Goal: Task Accomplishment & Management: Manage account settings

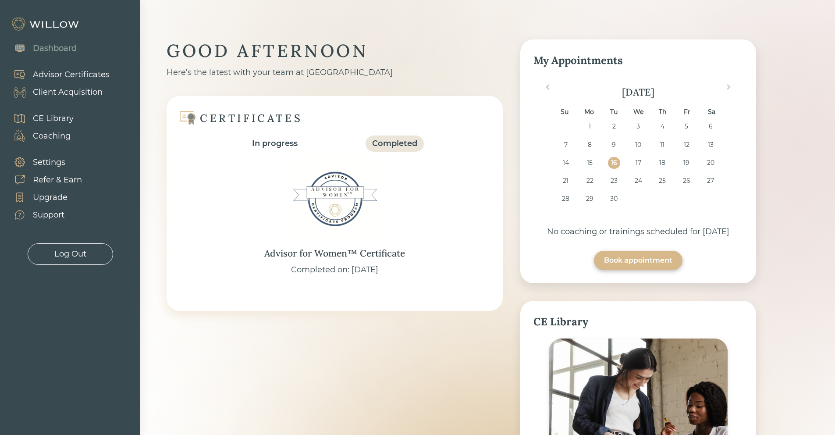
click at [89, 94] on div "Client Acquisition" at bounding box center [68, 92] width 70 height 12
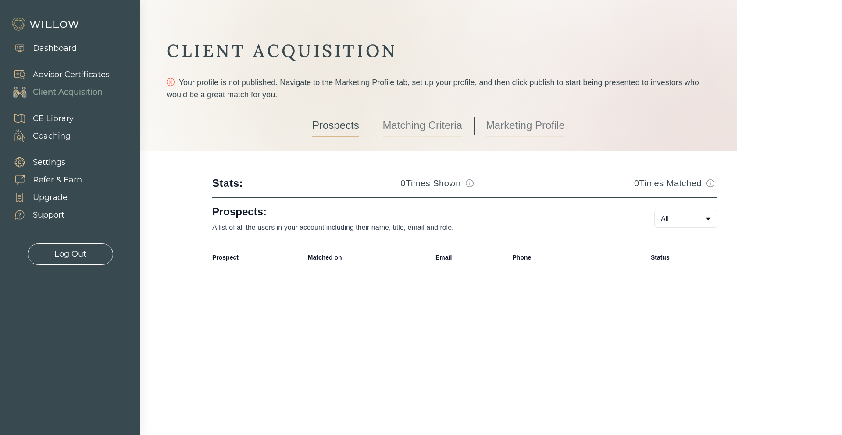
click at [515, 122] on link "Marketing Profile" at bounding box center [525, 126] width 79 height 22
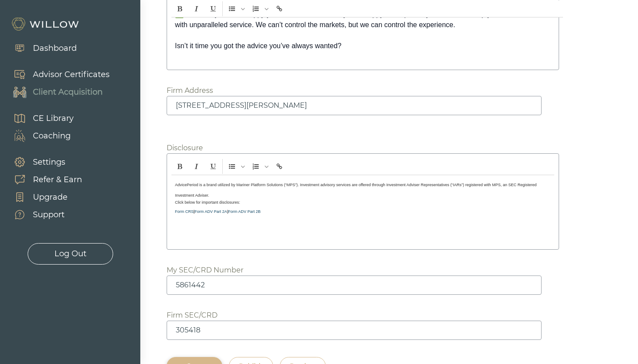
scroll to position [1402, 0]
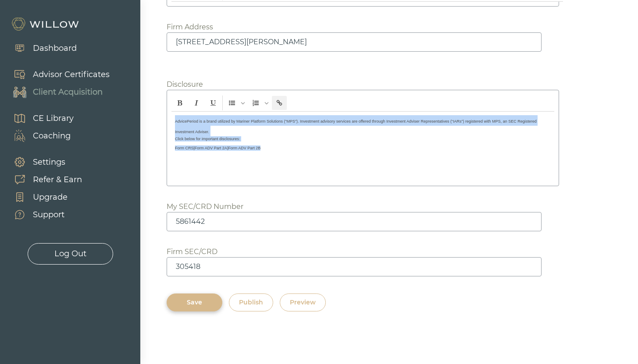
drag, startPoint x: 270, startPoint y: 150, endPoint x: 167, endPoint y: 121, distance: 106.7
click at [167, 121] on div "AdvicePeriod is a brand utilized by Mariner Platform Solutions (“MPS”). Investm…" at bounding box center [363, 138] width 392 height 96
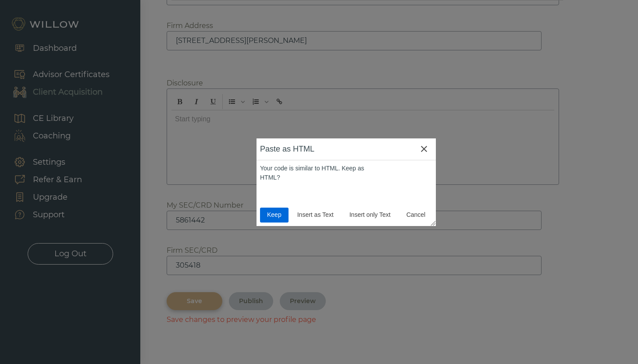
click at [275, 218] on span "Keep" at bounding box center [273, 214] width 21 height 9
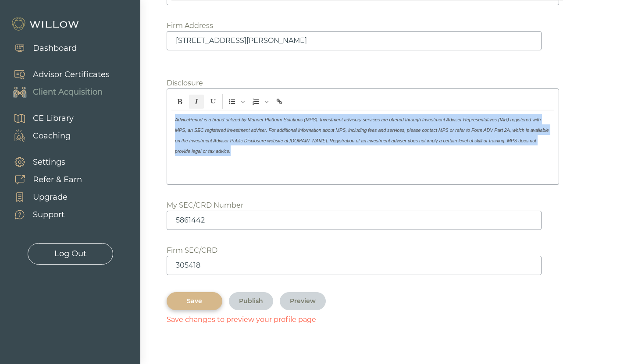
drag, startPoint x: 229, startPoint y: 155, endPoint x: 159, endPoint y: 120, distance: 78.6
click at [190, 103] on button "Italic" at bounding box center [196, 101] width 15 height 15
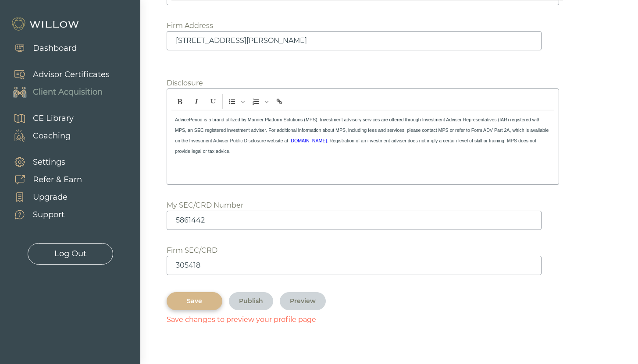
click at [269, 169] on div "﻿ AdvicePeriod is a brand utilized by Mariner Platform Solutions (MPS). Investm…" at bounding box center [362, 145] width 383 height 70
click at [512, 131] on span "AdvicePeriod is a brand utilized by Mariner Platform Solutions (MPS). Investmen…" at bounding box center [361, 130] width 373 height 26
drag, startPoint x: 513, startPoint y: 130, endPoint x: 343, endPoint y: 142, distance: 170.5
click at [343, 142] on span "AdvicePeriod is a brand utilized by Mariner Platform Solutions (MPS). Investmen…" at bounding box center [361, 130] width 372 height 26
click at [206, 303] on div "Save" at bounding box center [195, 301] width 36 height 9
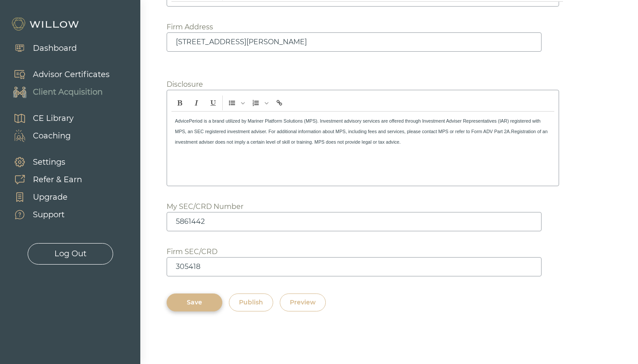
click at [603, 97] on div at bounding box center [319, 182] width 638 height 364
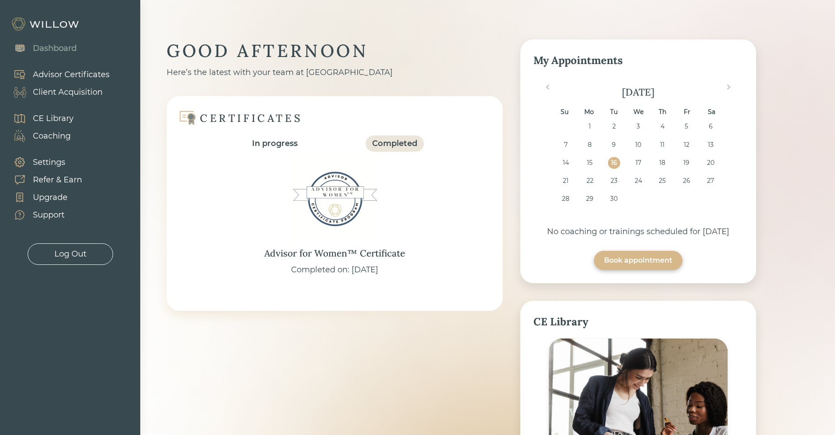
click at [69, 75] on div "Advisor Certificates" at bounding box center [71, 75] width 77 height 12
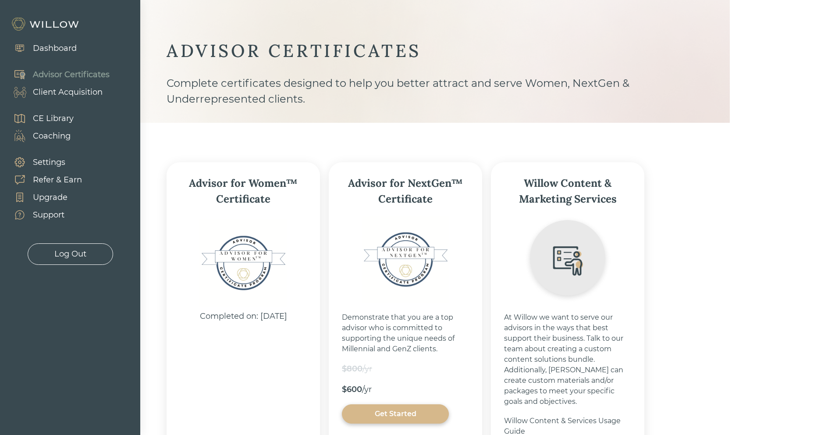
click at [79, 91] on div "Client Acquisition" at bounding box center [68, 92] width 70 height 12
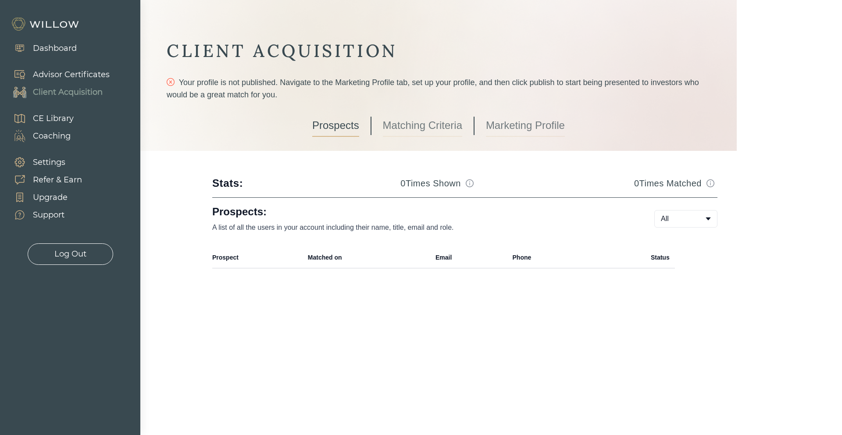
click at [505, 121] on link "Marketing Profile" at bounding box center [525, 126] width 79 height 22
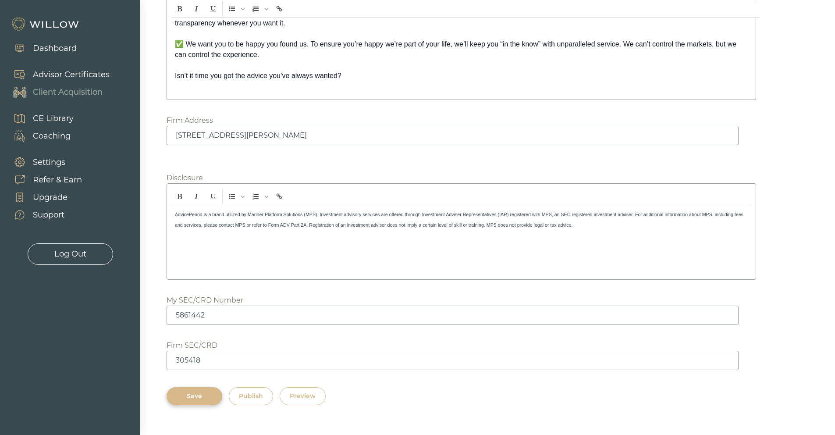
scroll to position [1254, 0]
